Goal: Find specific page/section: Find specific page/section

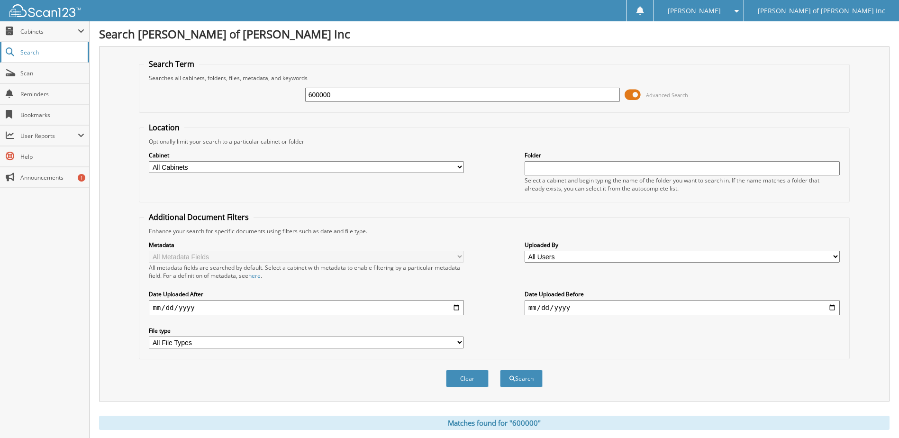
click at [37, 53] on span "Search" at bounding box center [51, 52] width 63 height 8
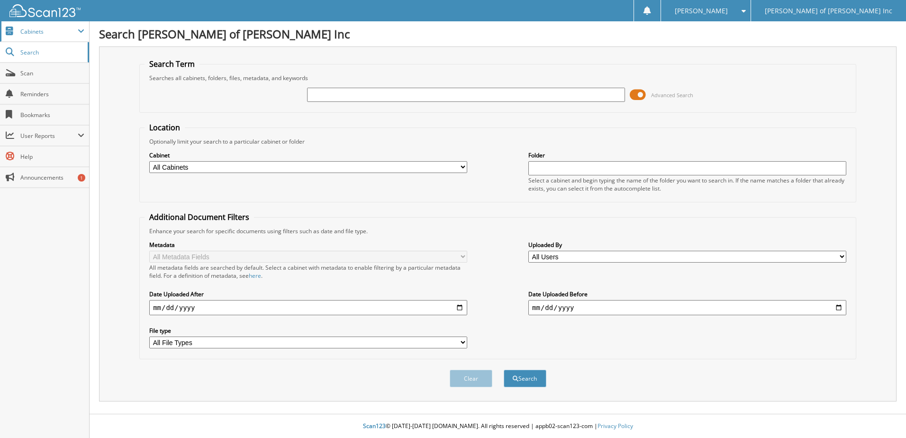
click at [44, 33] on span "Cabinets" at bounding box center [48, 31] width 57 height 8
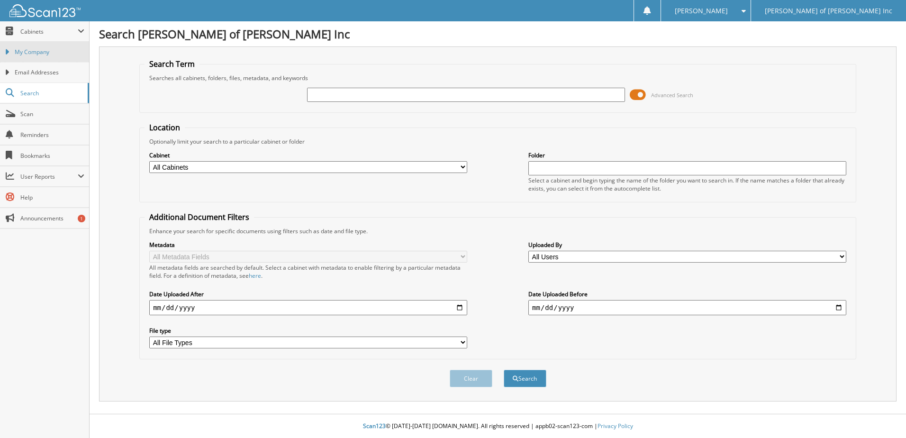
click at [43, 49] on span "My Company" at bounding box center [50, 52] width 70 height 9
